Goal: Information Seeking & Learning: Learn about a topic

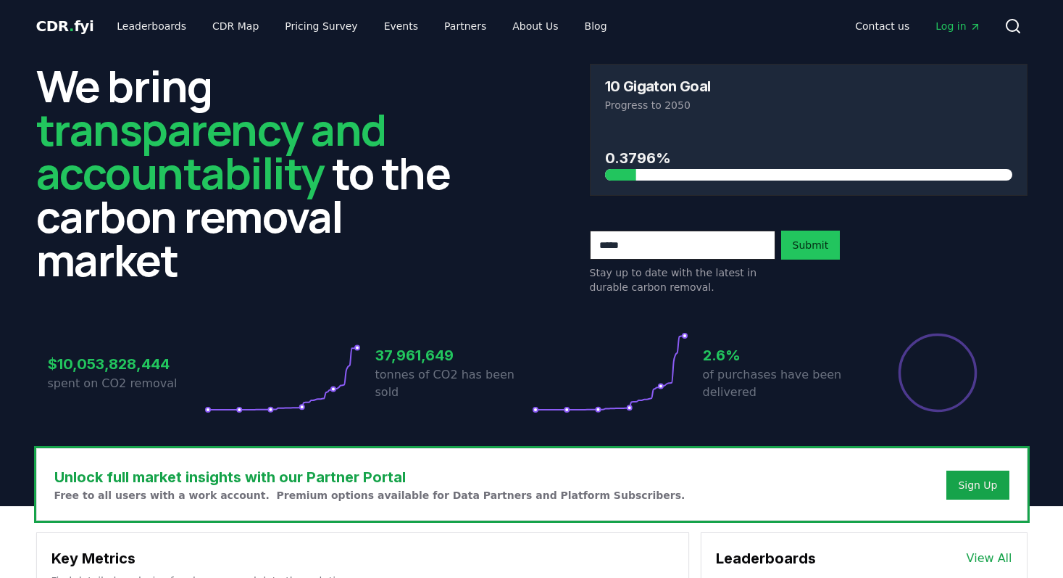
click at [991, 575] on button "Services" at bounding box center [990, 582] width 43 height 14
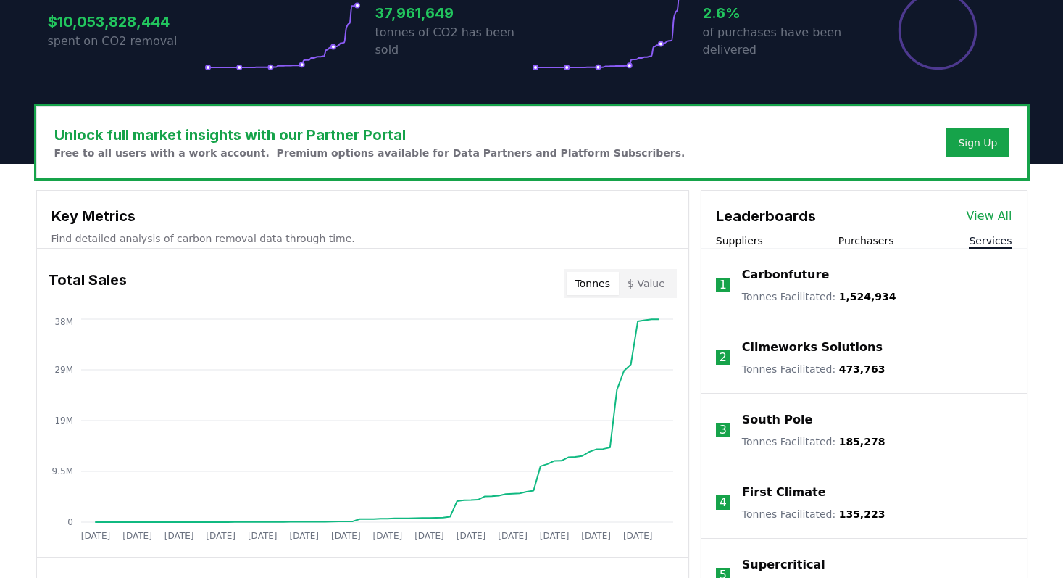
scroll to position [483, 0]
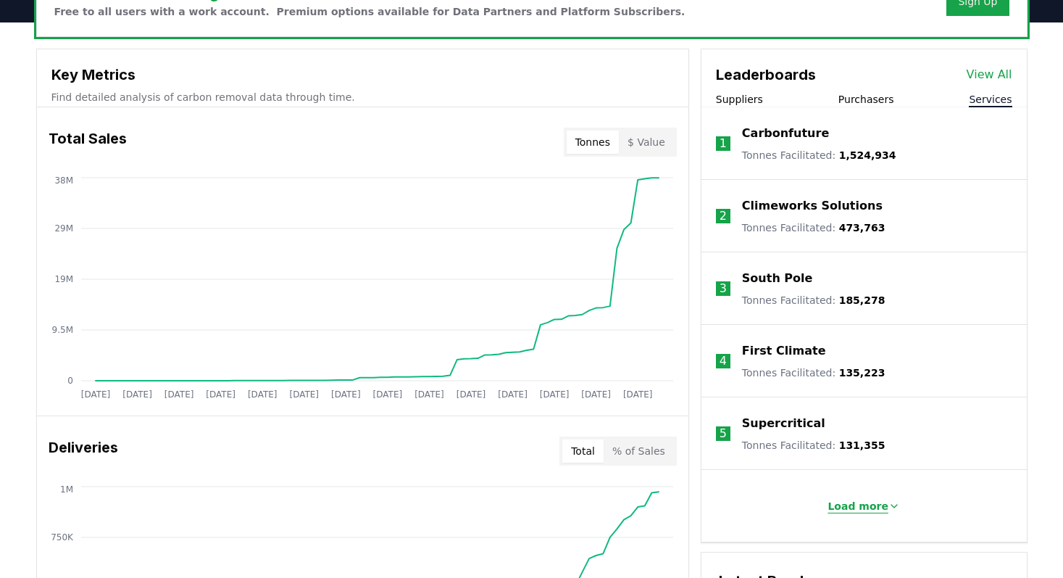
click at [860, 506] on p "Load more" at bounding box center [858, 506] width 61 height 14
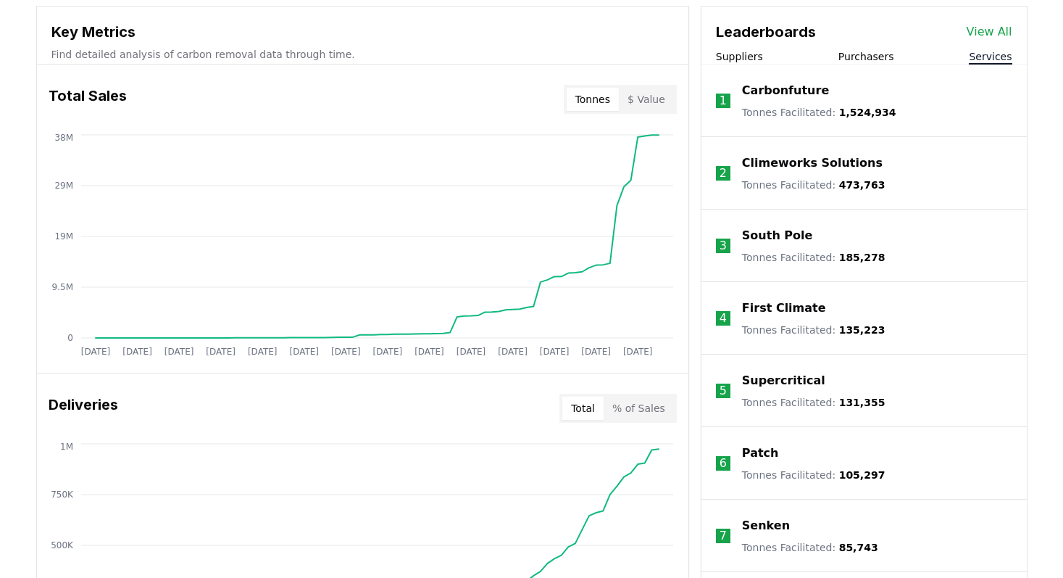
scroll to position [525, 0]
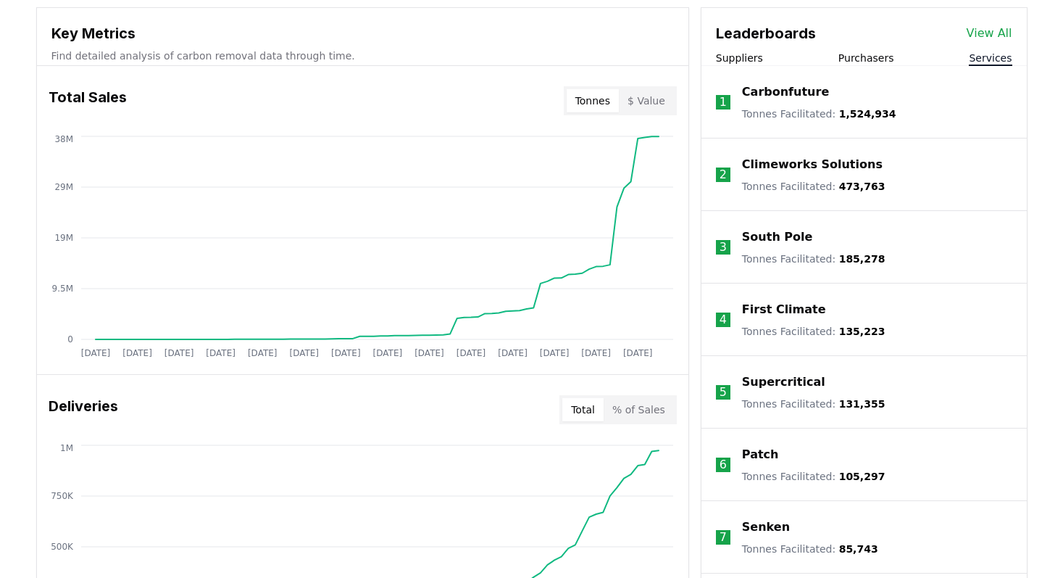
click at [802, 165] on p "Climeworks Solutions" at bounding box center [812, 164] width 141 height 17
